Goal: Information Seeking & Learning: Check status

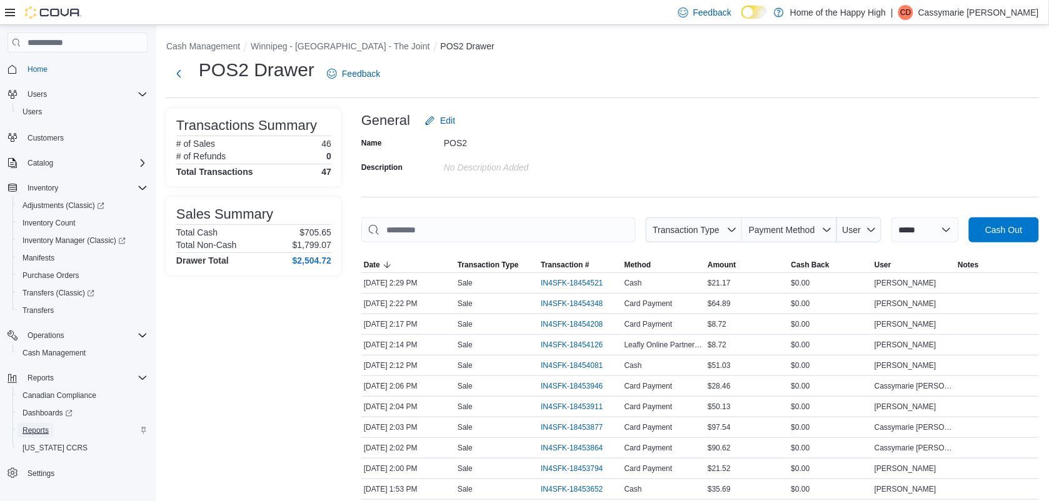
click at [30, 431] on span "Reports" at bounding box center [36, 431] width 26 height 10
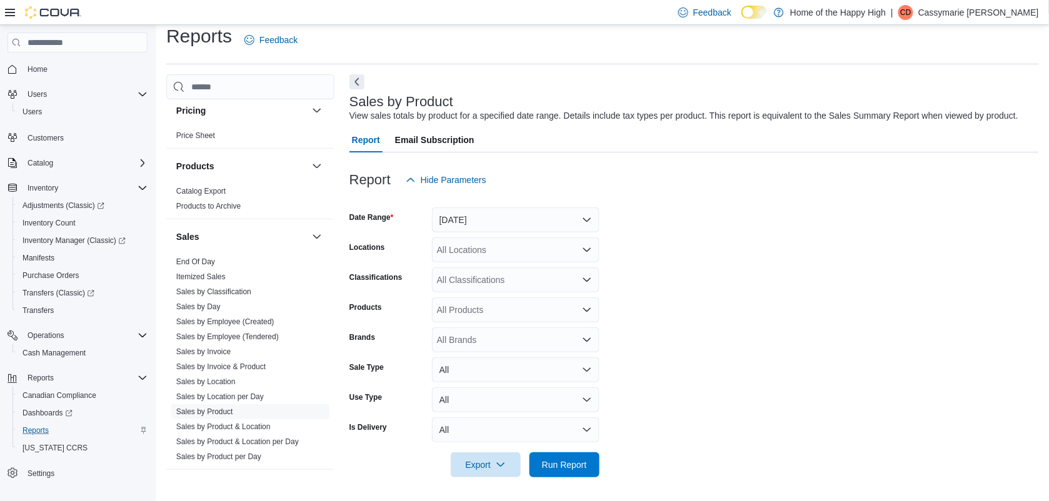
scroll to position [694, 0]
click at [220, 335] on link "Sales by Employee (Tendered)" at bounding box center [227, 334] width 103 height 9
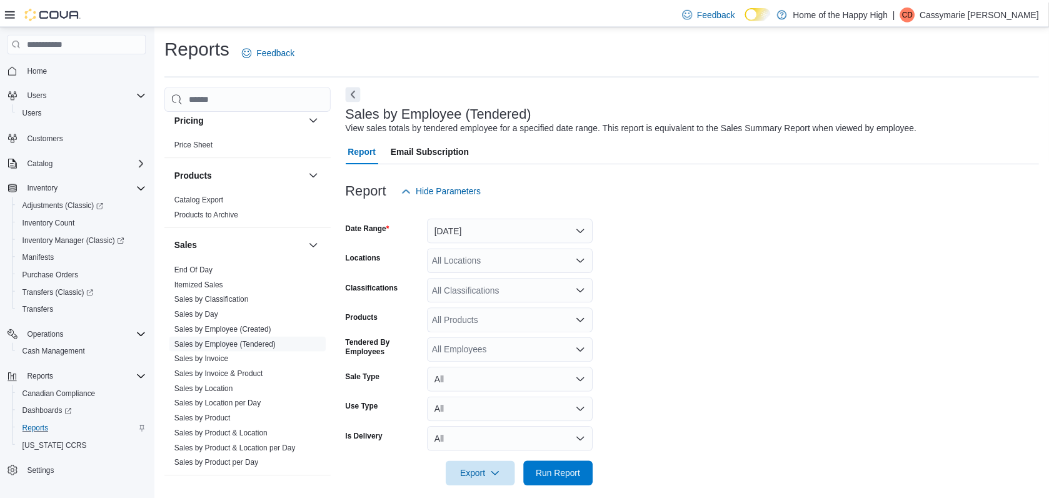
scroll to position [11, 0]
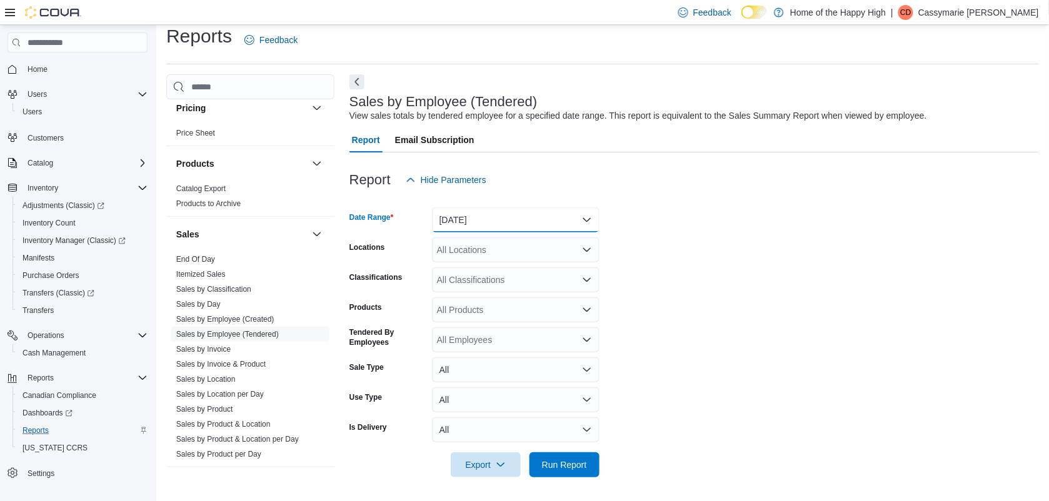
click at [539, 216] on button "[DATE]" at bounding box center [516, 220] width 168 height 25
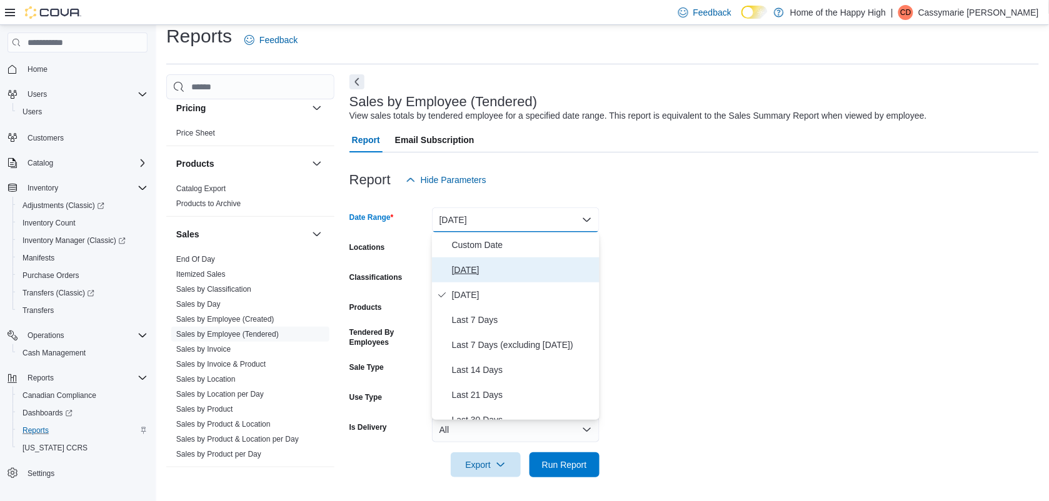
click at [493, 266] on span "[DATE]" at bounding box center [523, 270] width 143 height 15
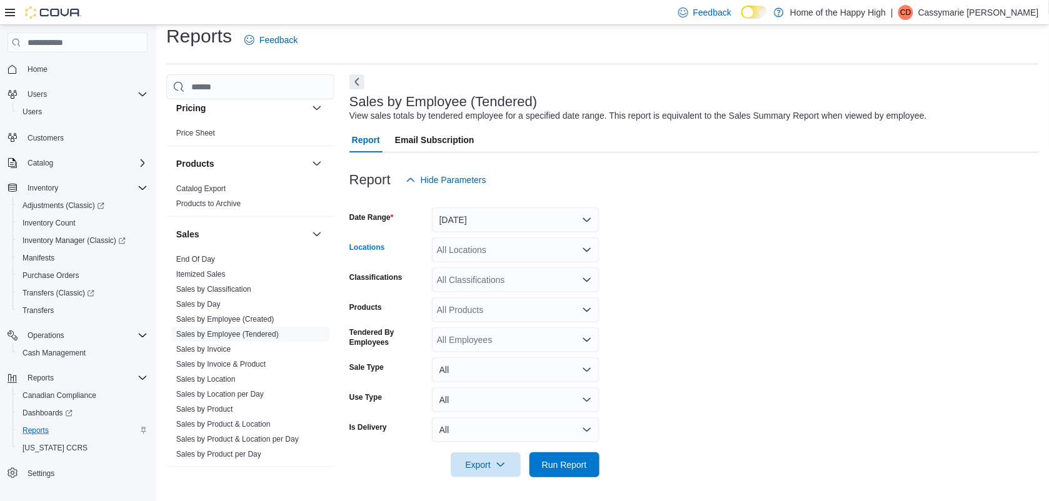
click at [497, 257] on div "All Locations" at bounding box center [516, 250] width 168 height 25
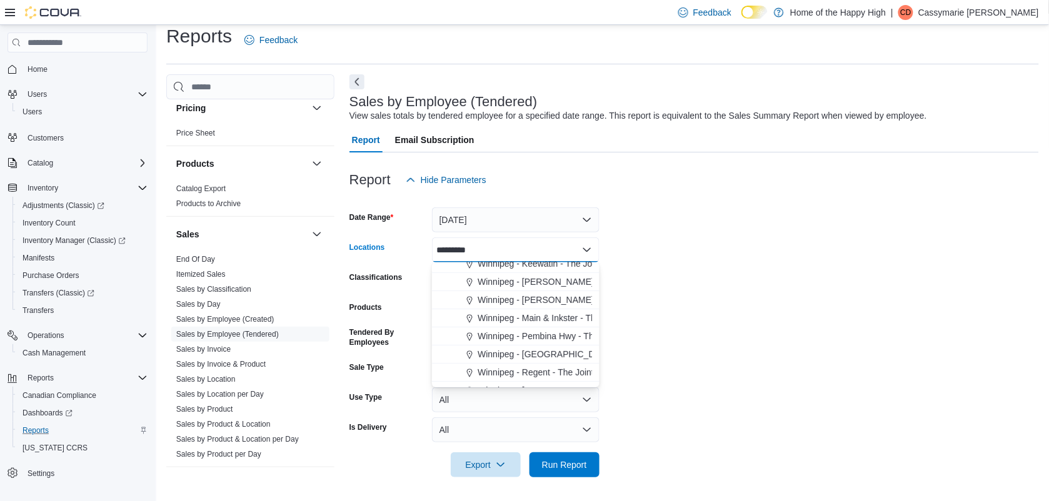
scroll to position [111, 0]
type input "*********"
click at [548, 339] on span "Winnipeg - [GEOGRAPHIC_DATA] - The Joint" at bounding box center [567, 342] width 179 height 13
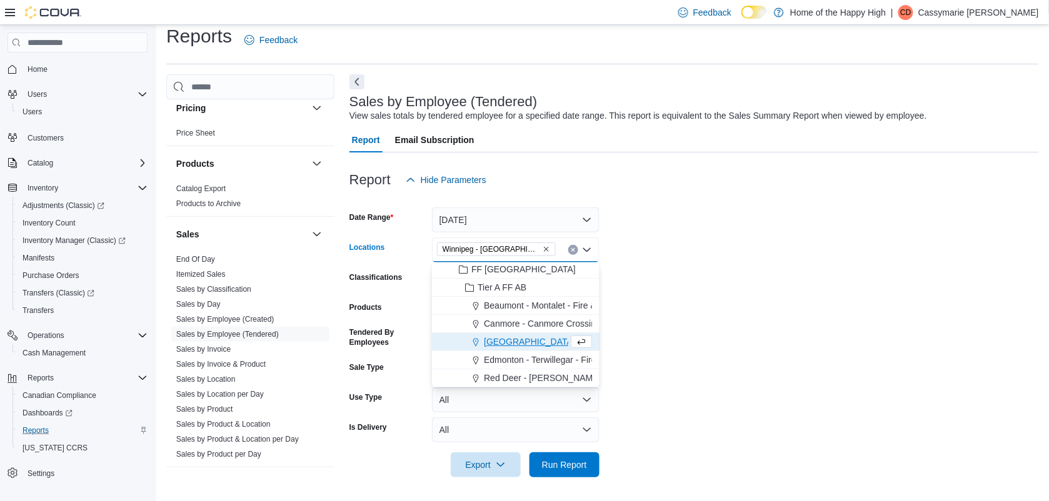
click at [720, 327] on form "Date Range [DATE] Locations [GEOGRAPHIC_DATA] - [GEOGRAPHIC_DATA] - The Joint C…" at bounding box center [693, 335] width 689 height 285
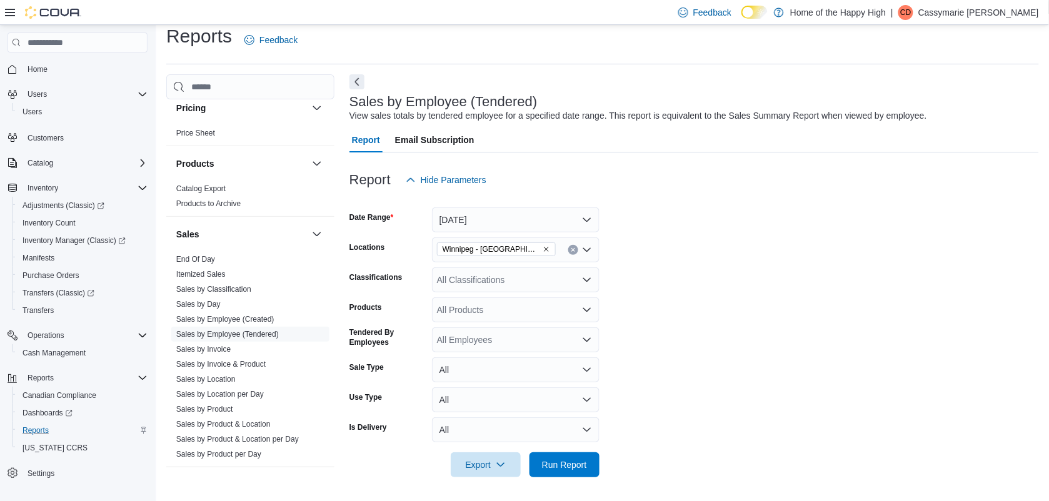
click at [586, 279] on icon "Open list of options" at bounding box center [587, 280] width 10 height 10
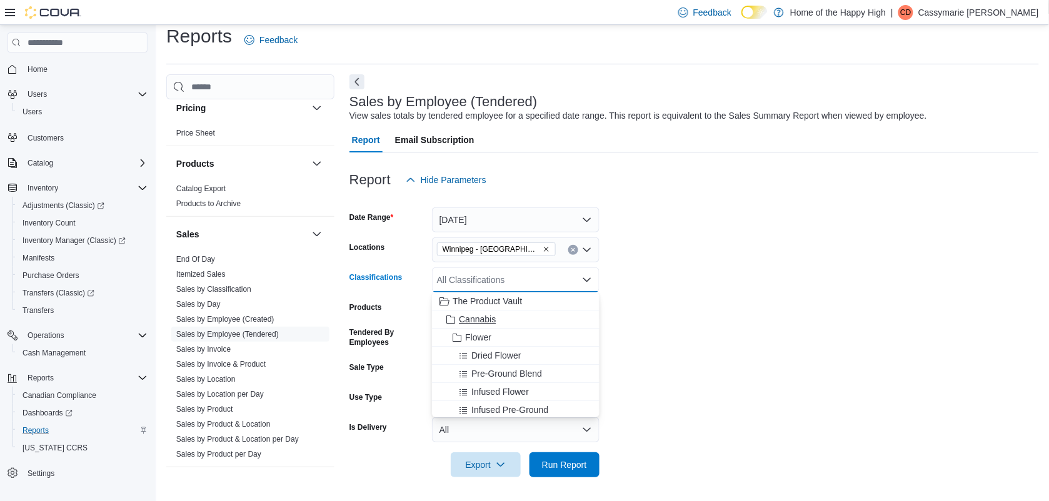
click at [479, 318] on span "Cannabis" at bounding box center [477, 319] width 37 height 13
click at [708, 294] on form "Date Range [DATE] Locations [GEOGRAPHIC_DATA] - [GEOGRAPHIC_DATA] - The Joint C…" at bounding box center [693, 335] width 689 height 285
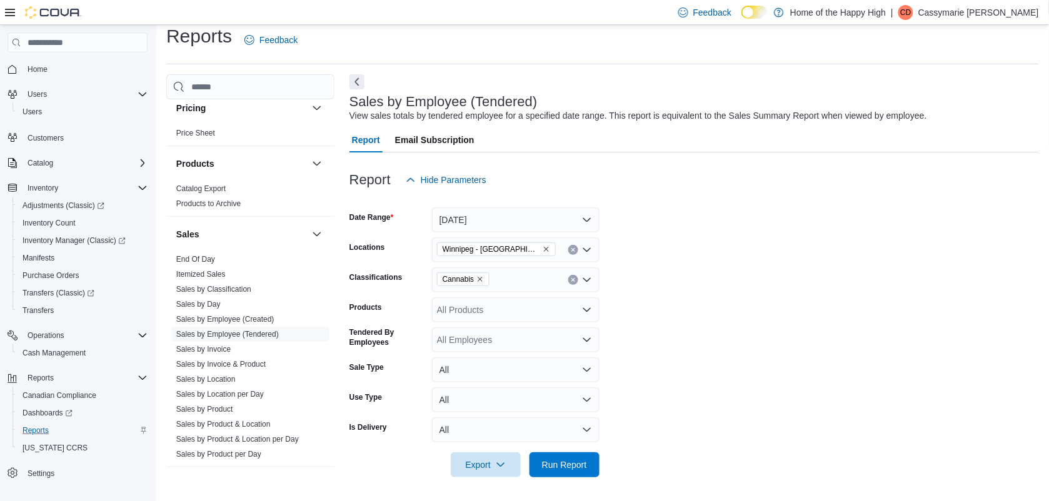
click at [589, 301] on div "All Products" at bounding box center [516, 310] width 168 height 25
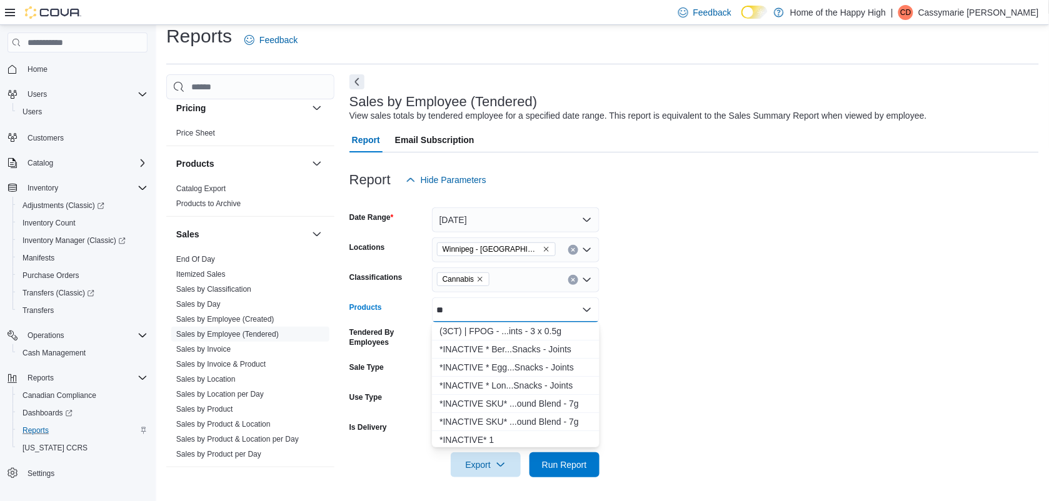
type input "*"
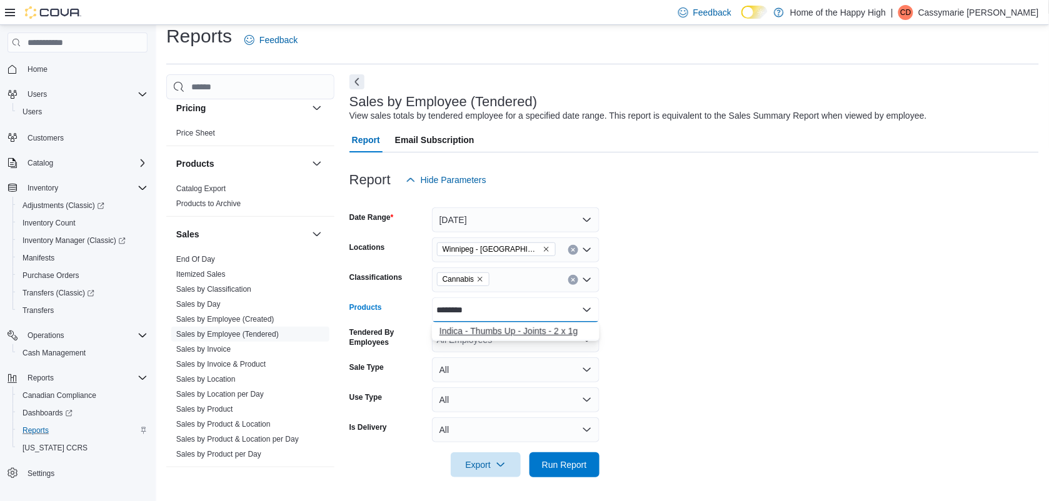
type input "********"
click at [546, 331] on div "Indica - Thumbs Up - Joints - 2 x 1g" at bounding box center [515, 331] width 153 height 13
click at [726, 326] on form "Date Range [DATE] Locations [GEOGRAPHIC_DATA] - [GEOGRAPHIC_DATA] - The Joint C…" at bounding box center [693, 335] width 689 height 285
click at [582, 339] on icon "Open list of options" at bounding box center [587, 340] width 10 height 10
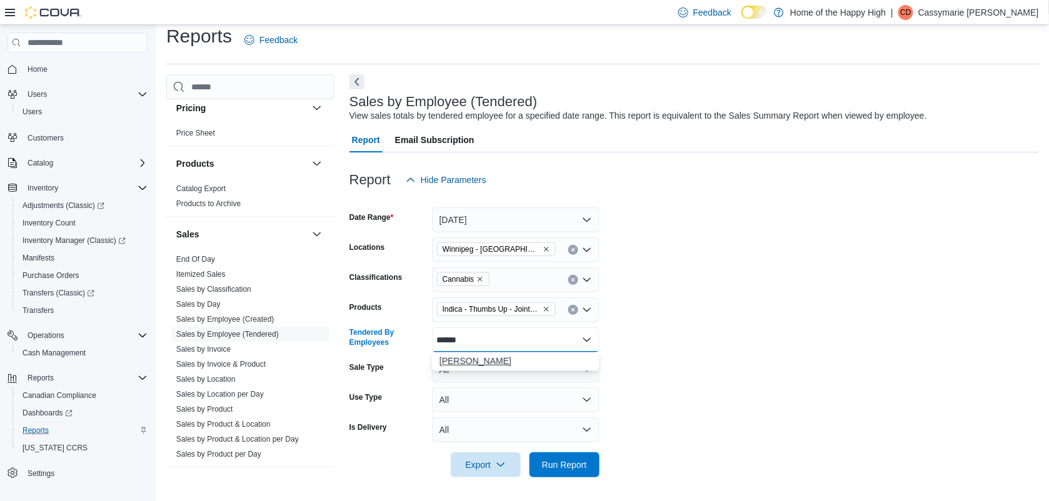
type input "******"
click at [536, 363] on span "[PERSON_NAME]" at bounding box center [515, 361] width 153 height 13
click at [735, 369] on form "Date Range [DATE] Locations [GEOGRAPHIC_DATA] - [GEOGRAPHIC_DATA] - The Joint C…" at bounding box center [693, 335] width 689 height 285
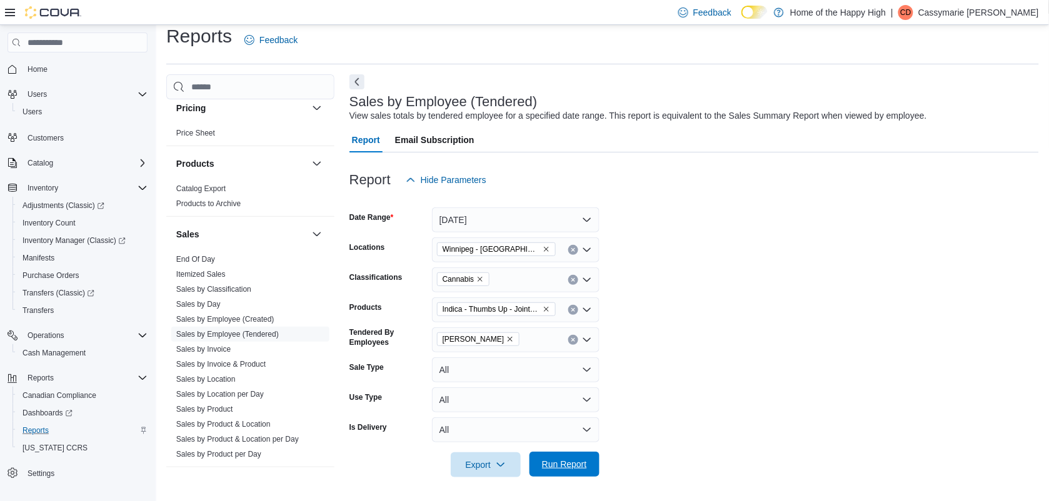
click at [564, 459] on span "Run Report" at bounding box center [564, 464] width 45 height 13
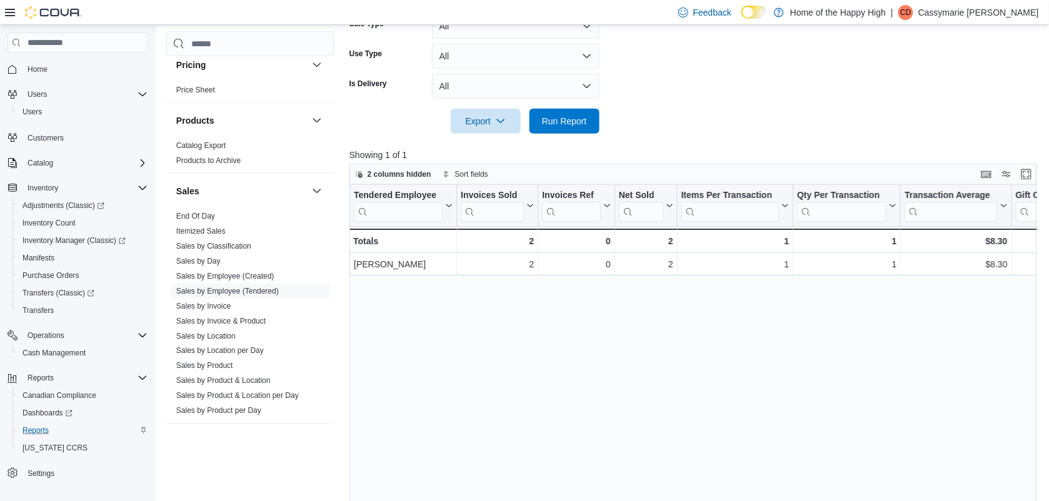
scroll to position [357, 0]
click at [36, 277] on span "Purchase Orders" at bounding box center [51, 276] width 57 height 10
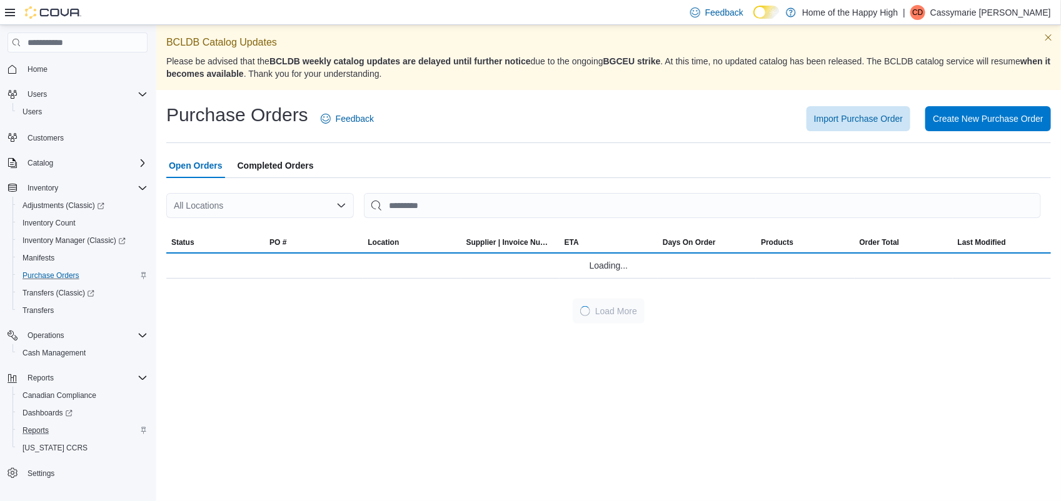
click at [269, 167] on span "Completed Orders" at bounding box center [276, 165] width 76 height 25
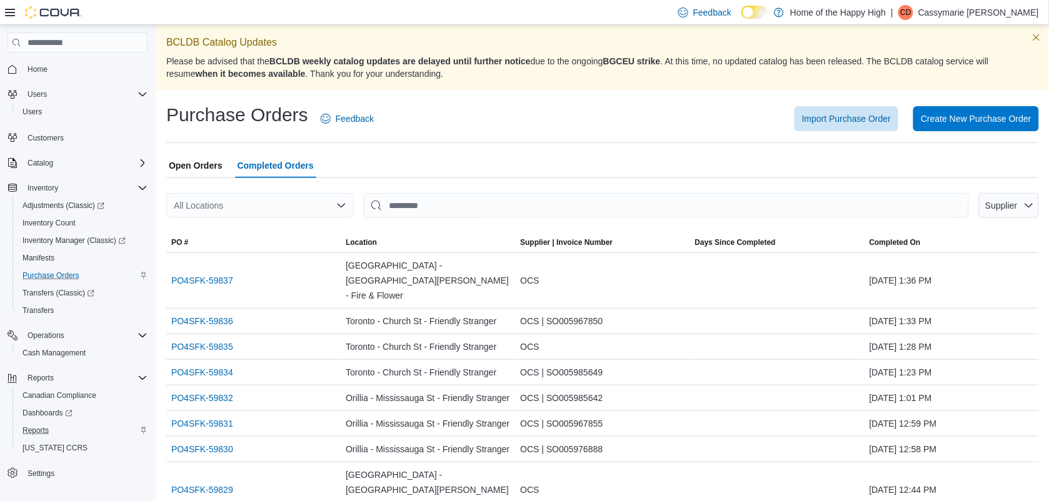
click at [324, 204] on div "All Locations" at bounding box center [260, 205] width 188 height 25
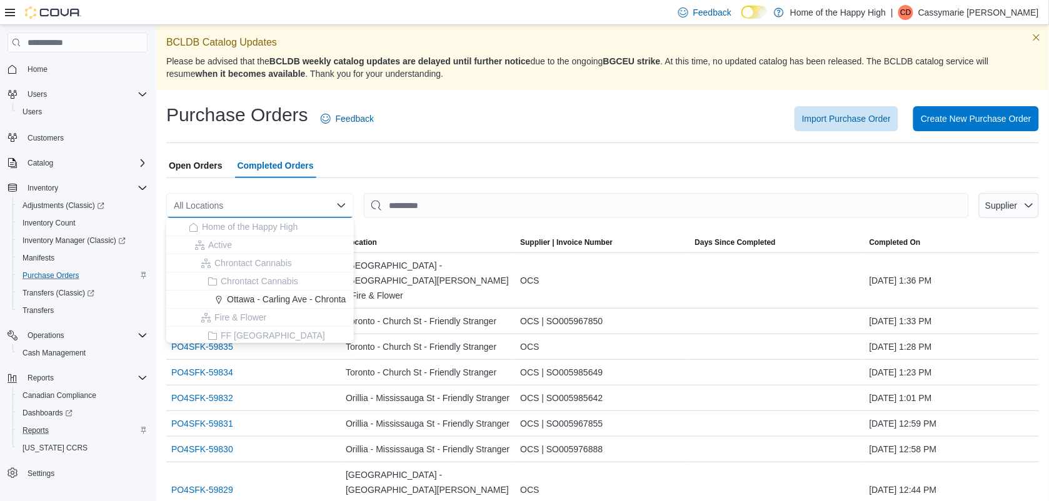
click at [342, 206] on icon "Close list of options" at bounding box center [342, 206] width 8 height 4
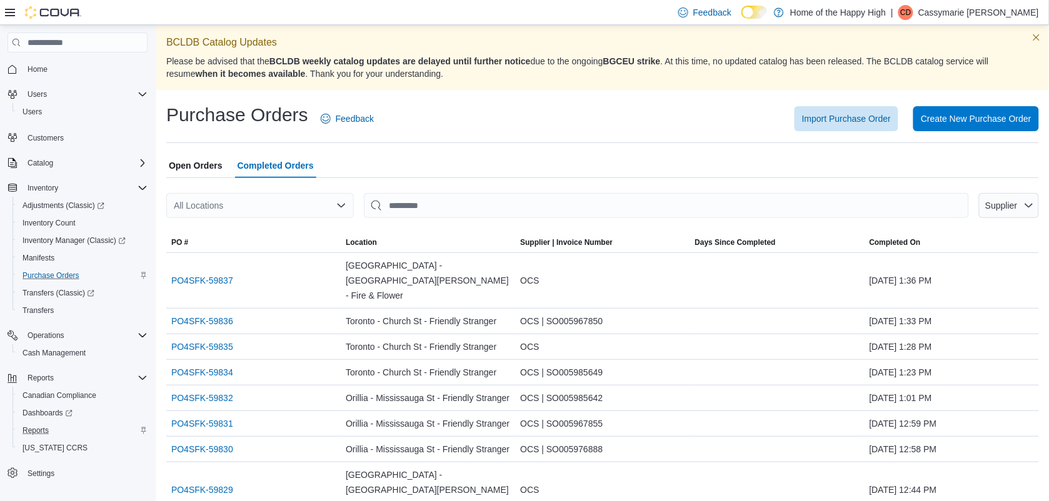
click at [300, 210] on div "All Locations" at bounding box center [260, 205] width 188 height 25
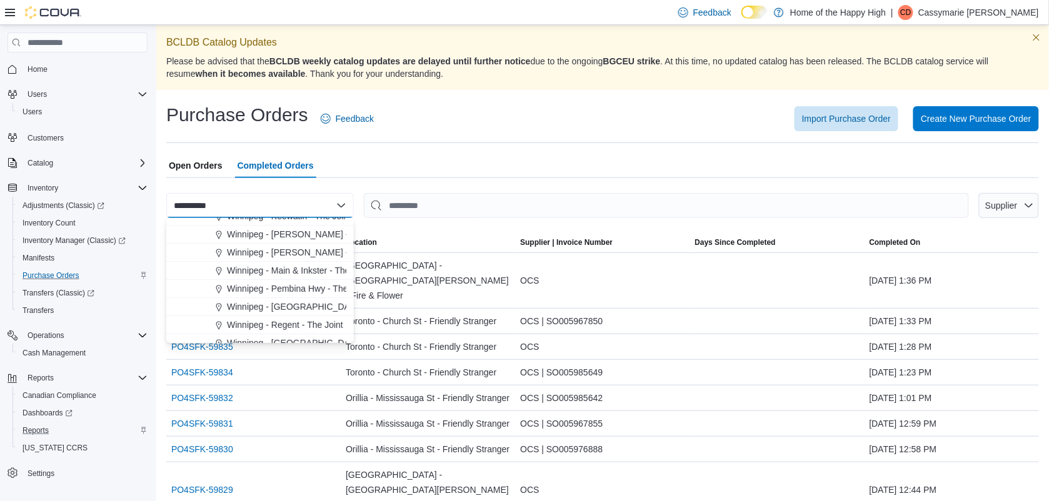
scroll to position [108, 0]
type input "*********"
click at [292, 301] on span "Winnipeg - [GEOGRAPHIC_DATA] - The Joint" at bounding box center [316, 300] width 179 height 13
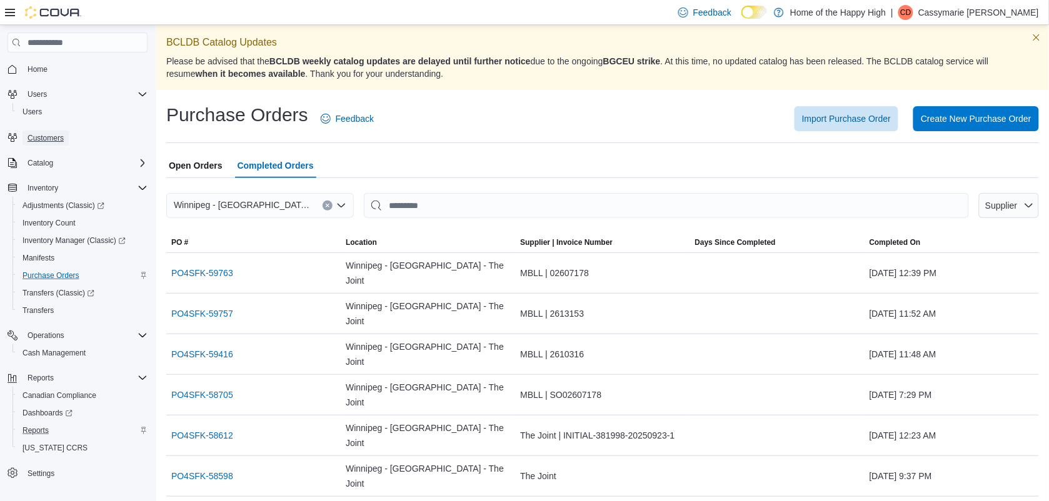
click at [38, 136] on span "Customers" at bounding box center [46, 138] width 36 height 10
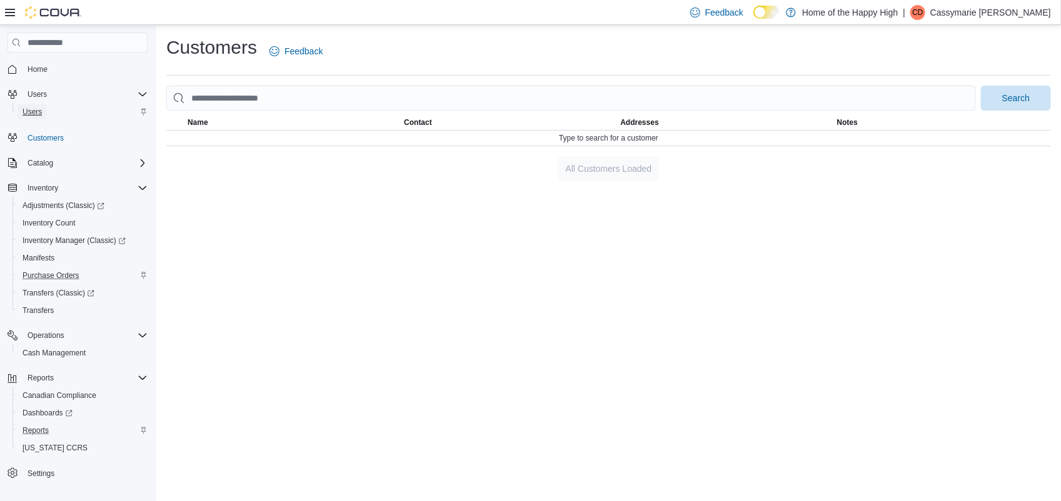
click at [33, 111] on span "Users" at bounding box center [32, 112] width 19 height 10
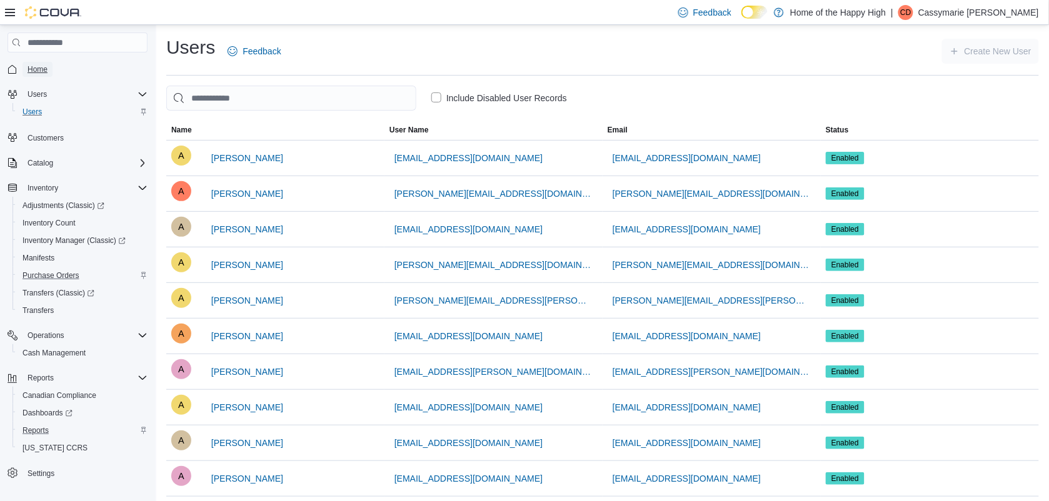
click at [39, 66] on span "Home" at bounding box center [38, 69] width 20 height 10
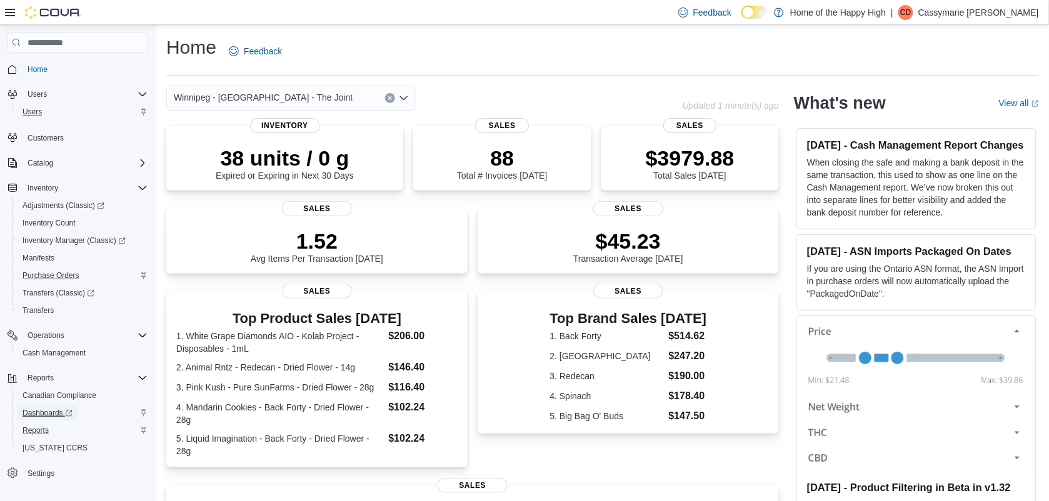
click at [42, 408] on span "Dashboards" at bounding box center [48, 413] width 50 height 10
click at [71, 353] on span "Cash Management" at bounding box center [54, 353] width 63 height 10
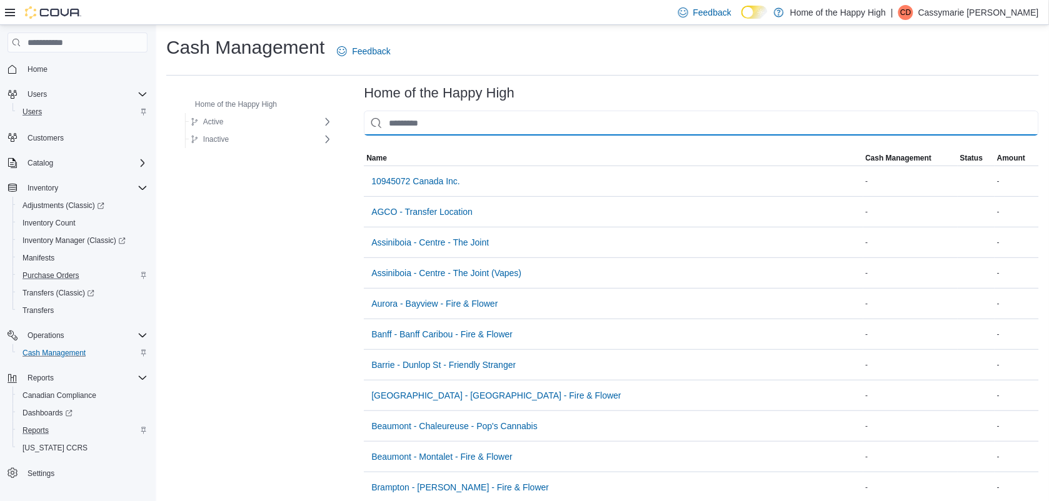
click at [416, 121] on input "This is a search bar. As you type, the results lower in the page will automatic…" at bounding box center [701, 123] width 675 height 25
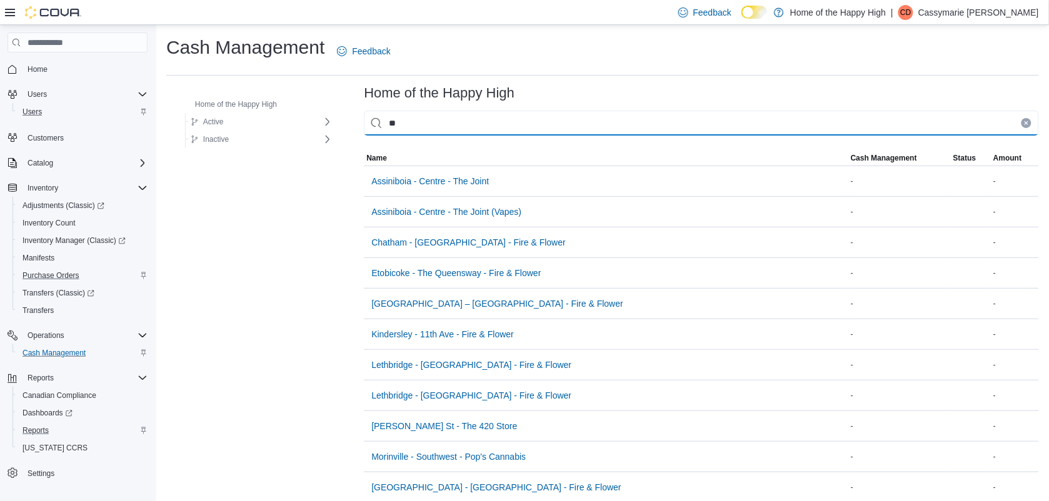
type input "*"
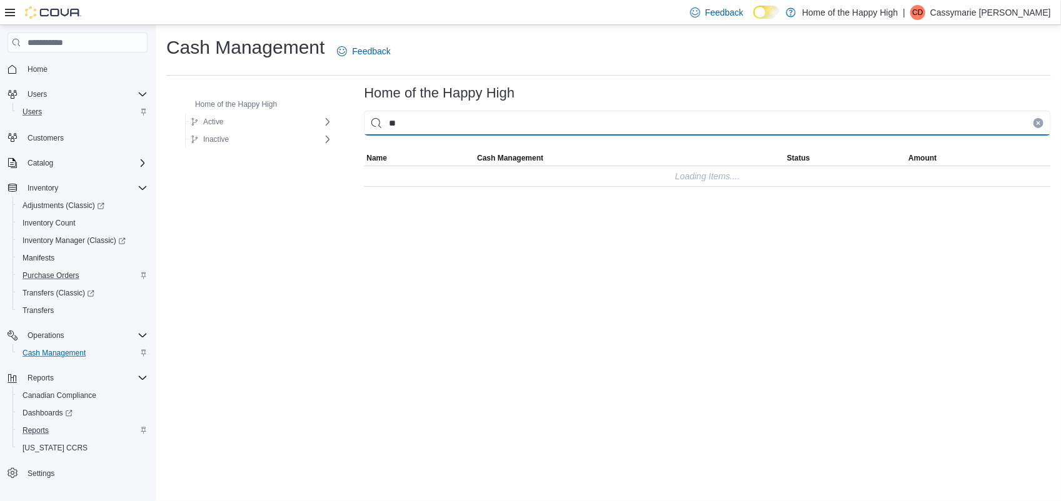
type input "*"
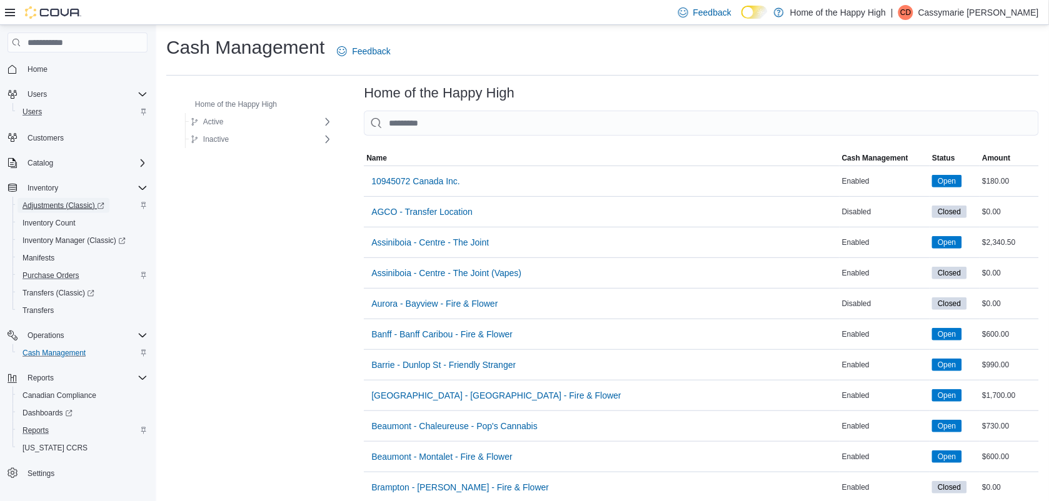
click at [55, 201] on span "Adjustments (Classic)" at bounding box center [64, 206] width 82 height 10
click at [141, 160] on icon "Complex example" at bounding box center [143, 163] width 10 height 10
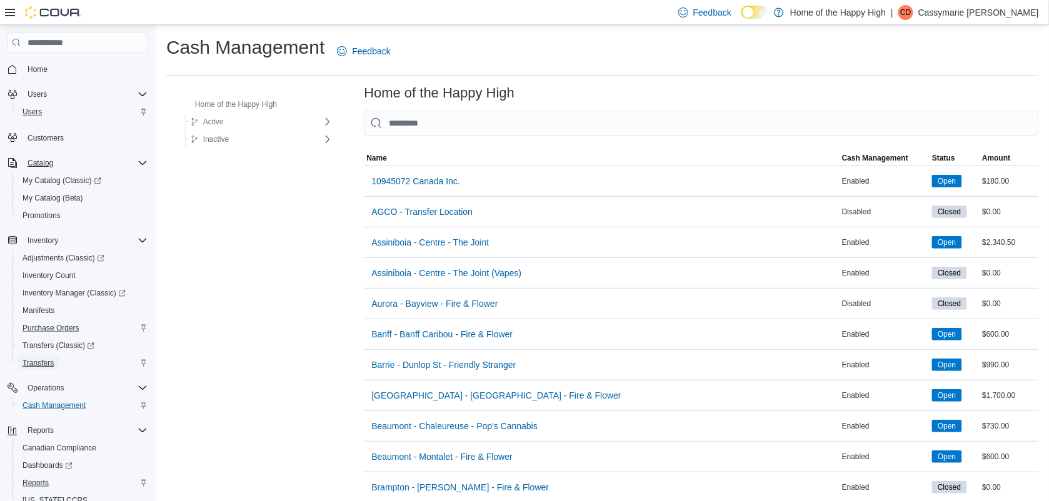
click at [36, 363] on span "Transfers" at bounding box center [38, 363] width 31 height 10
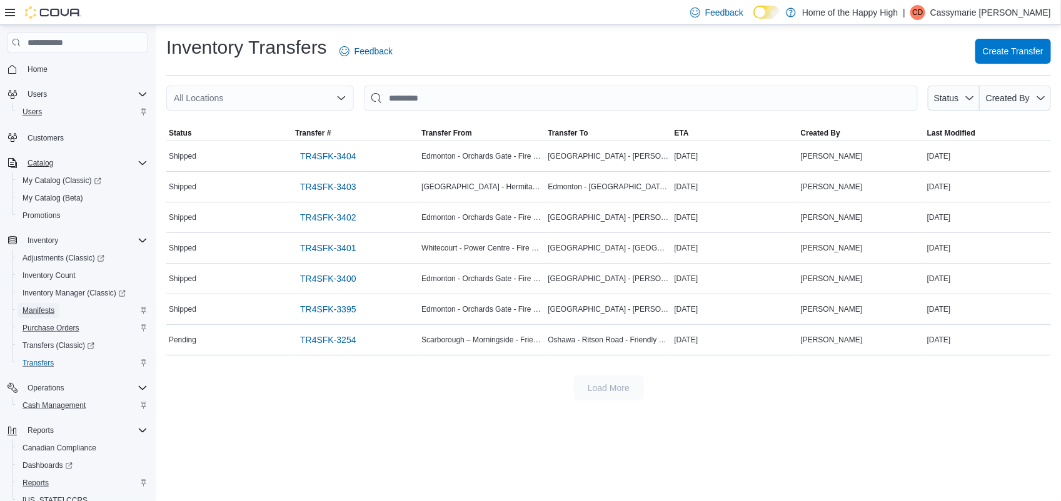
click at [44, 310] on span "Manifests" at bounding box center [39, 311] width 32 height 10
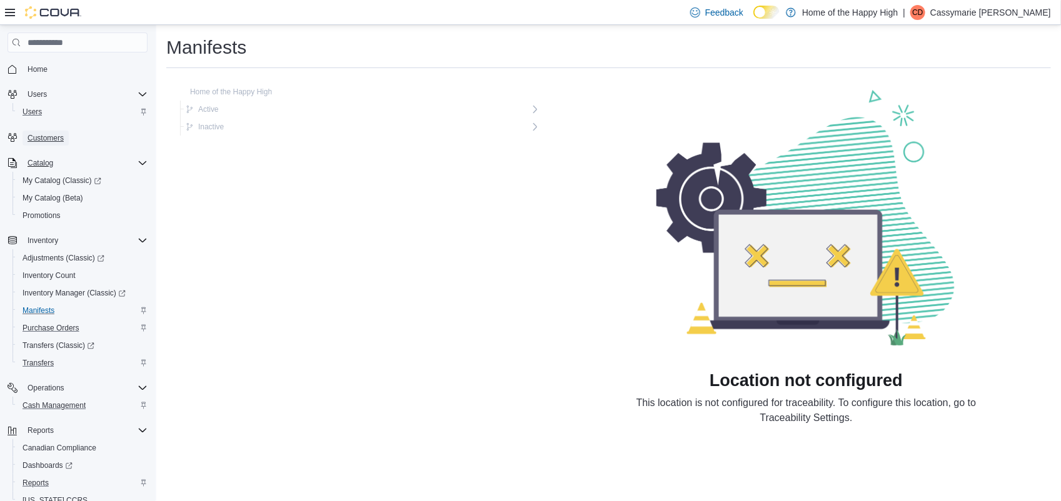
click at [48, 141] on span "Customers" at bounding box center [46, 138] width 36 height 10
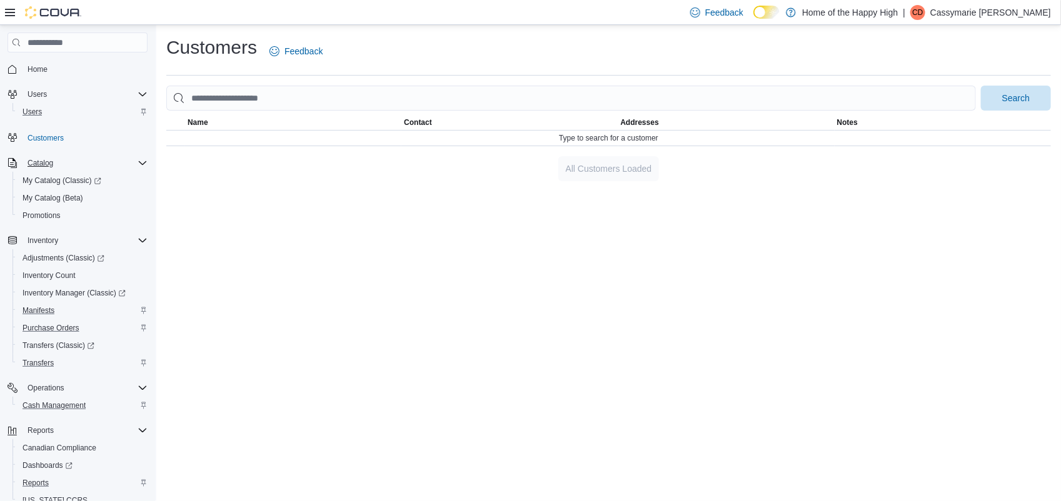
click at [481, 211] on div "Customers Feedback Search This table contains 0 rows. Name Contact Addresses No…" at bounding box center [608, 263] width 904 height 476
click at [35, 68] on span "Home" at bounding box center [38, 69] width 20 height 10
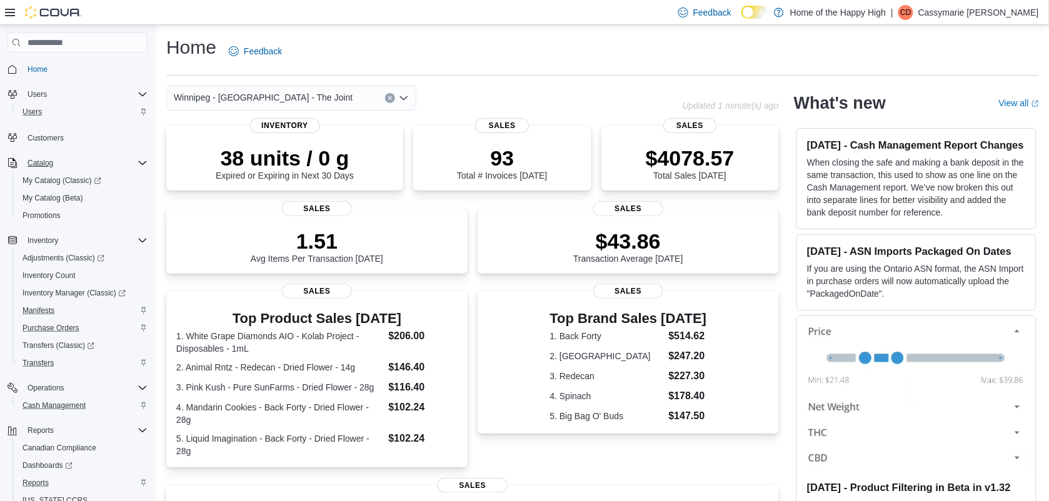
click at [485, 53] on div "Home Feedback" at bounding box center [602, 51] width 873 height 33
